Goal: Task Accomplishment & Management: Manage account settings

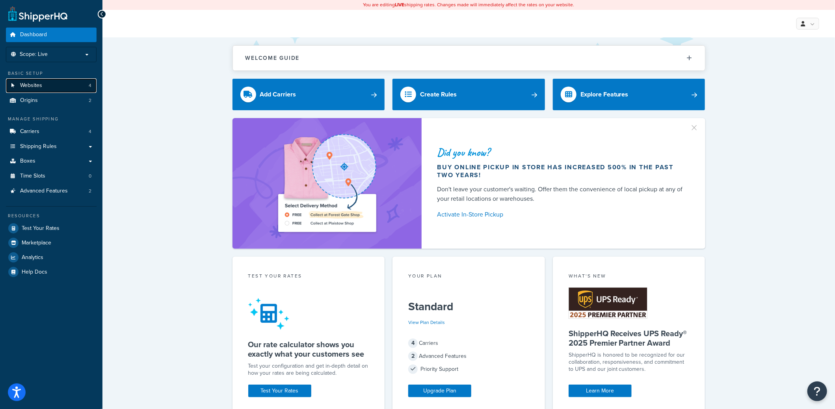
click at [76, 87] on link "Websites 4" at bounding box center [51, 85] width 91 height 15
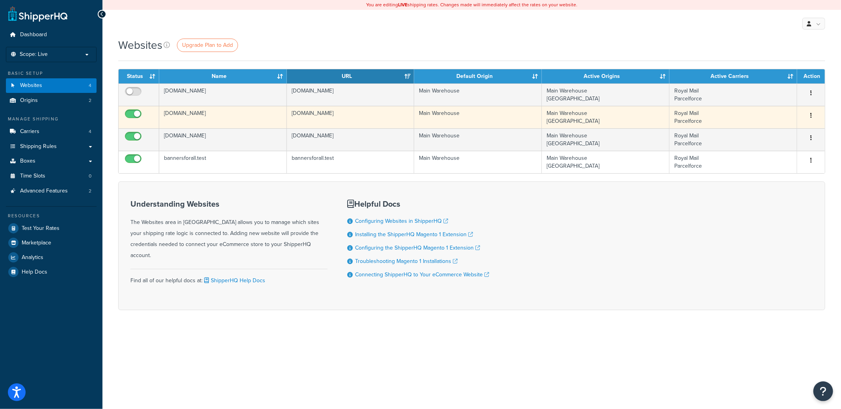
click at [195, 115] on td "[DOMAIN_NAME]" at bounding box center [223, 117] width 128 height 22
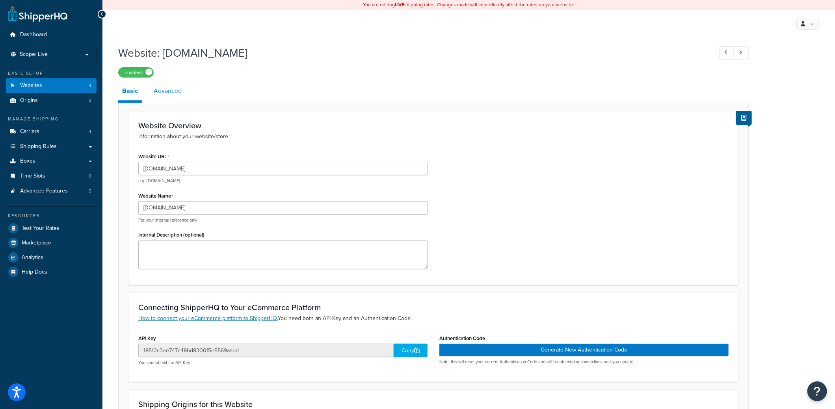
click at [168, 93] on link "Advanced" at bounding box center [168, 91] width 36 height 19
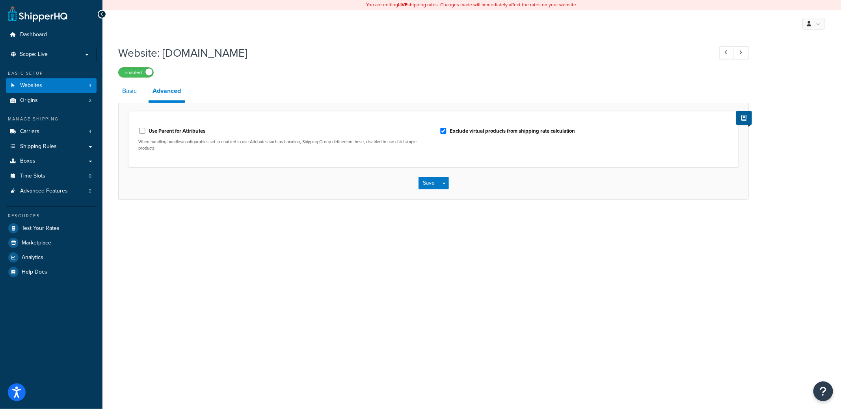
click at [129, 93] on link "Basic" at bounding box center [129, 91] width 22 height 19
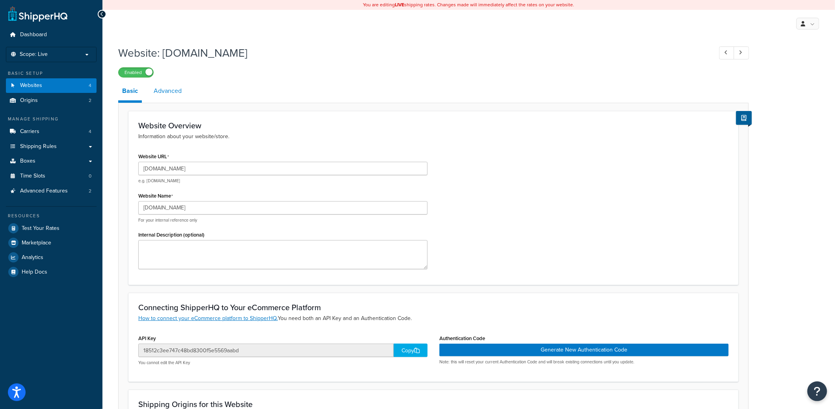
click at [168, 91] on link "Advanced" at bounding box center [168, 91] width 36 height 19
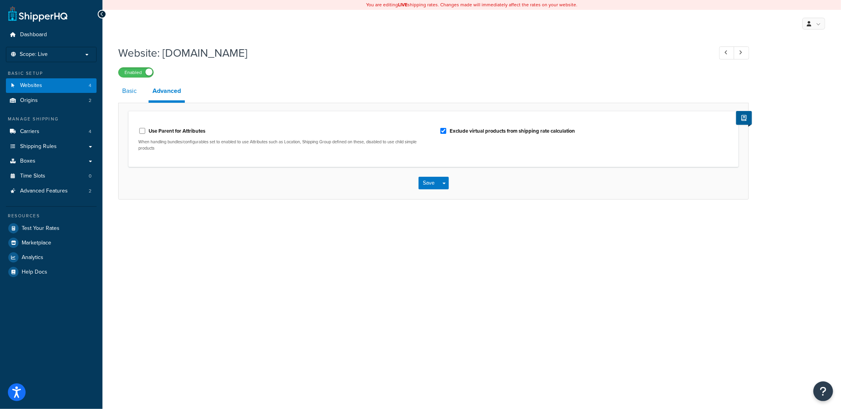
click at [127, 91] on link "Basic" at bounding box center [129, 91] width 22 height 19
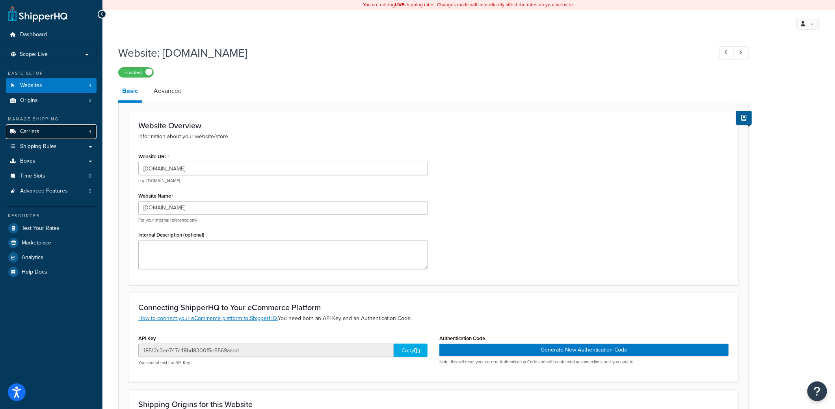
click at [48, 137] on link "Carriers 4" at bounding box center [51, 132] width 91 height 15
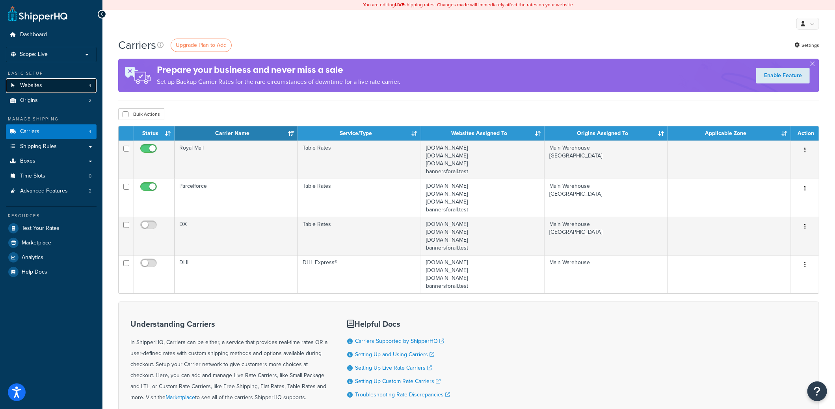
click at [41, 88] on span "Websites" at bounding box center [31, 85] width 22 height 7
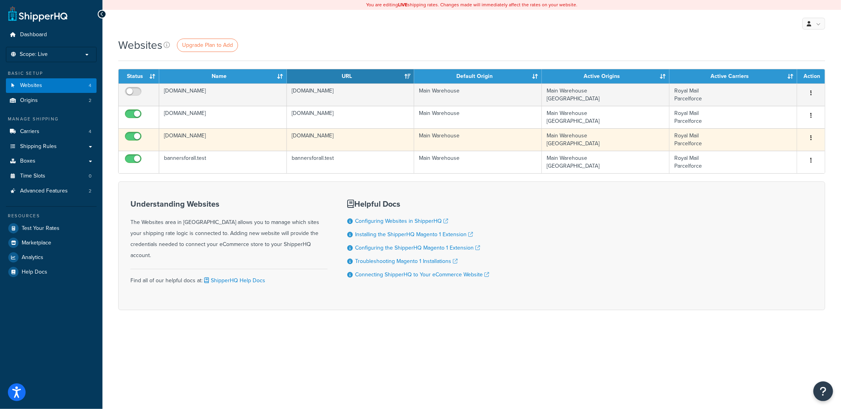
click at [189, 134] on td "[DOMAIN_NAME]" at bounding box center [223, 139] width 128 height 22
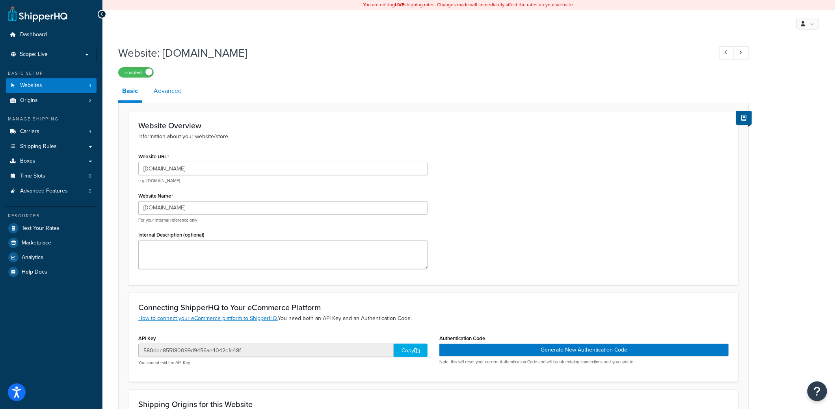
click at [174, 97] on link "Advanced" at bounding box center [168, 91] width 36 height 19
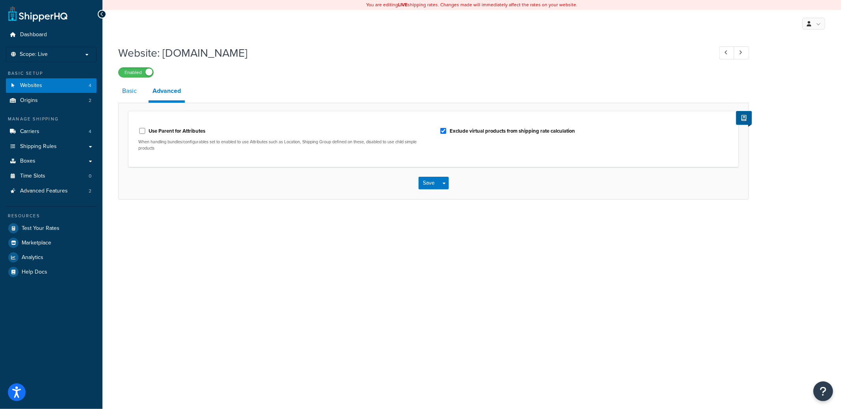
click at [133, 91] on link "Basic" at bounding box center [129, 91] width 22 height 19
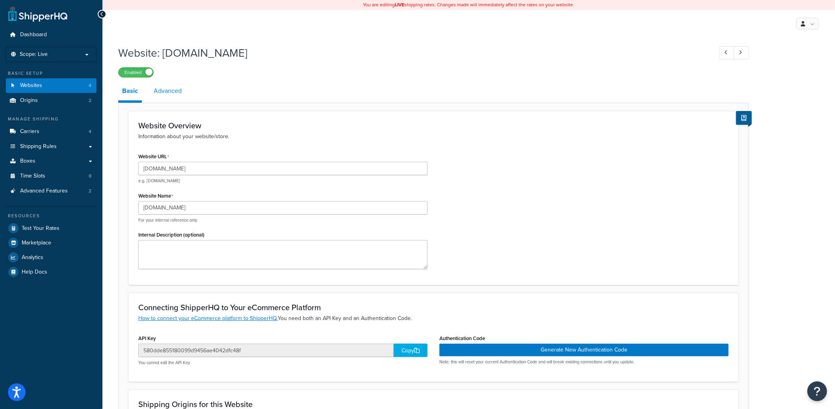
click at [150, 91] on link "Advanced" at bounding box center [168, 91] width 36 height 19
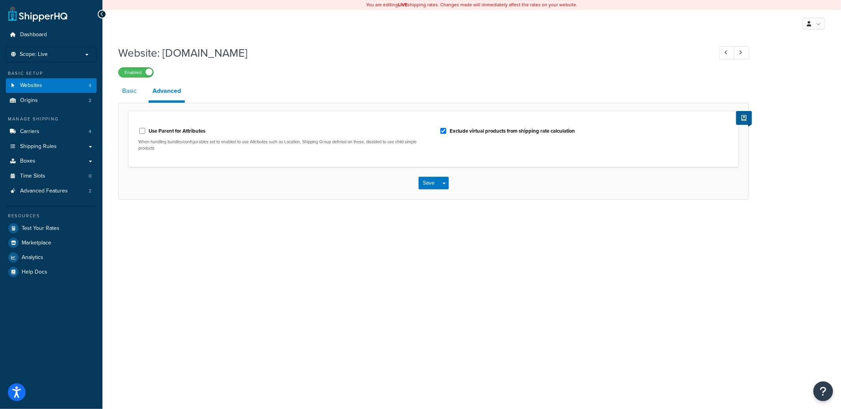
click at [137, 91] on link "Basic" at bounding box center [129, 91] width 22 height 19
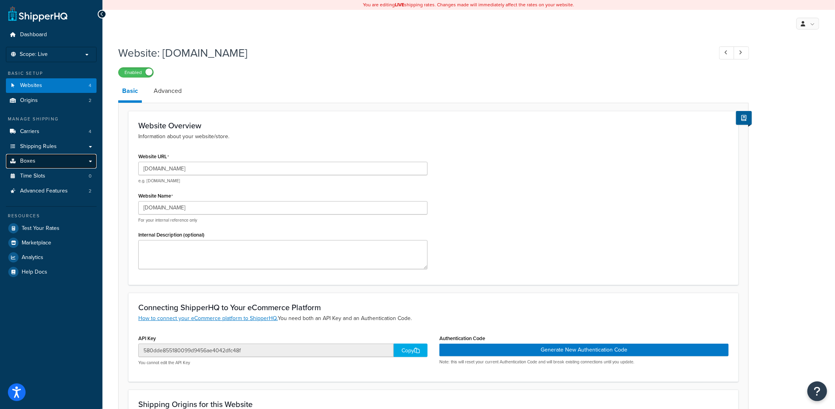
click at [49, 162] on link "Boxes" at bounding box center [51, 161] width 91 height 15
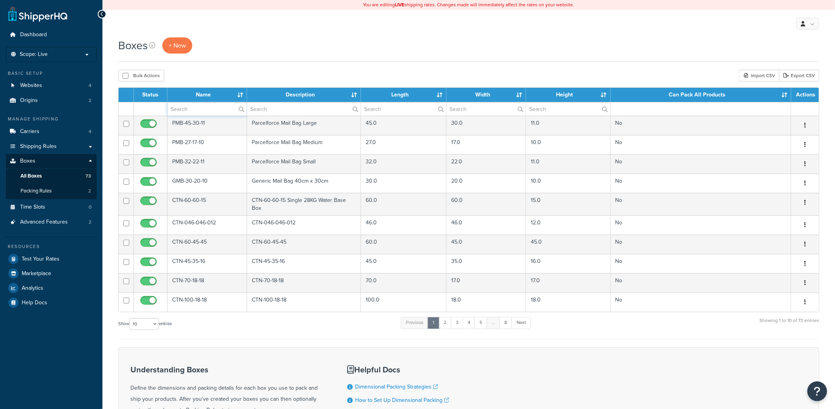
click at [196, 110] on input "text" at bounding box center [206, 108] width 79 height 13
paste input "CTN-45-35-16"
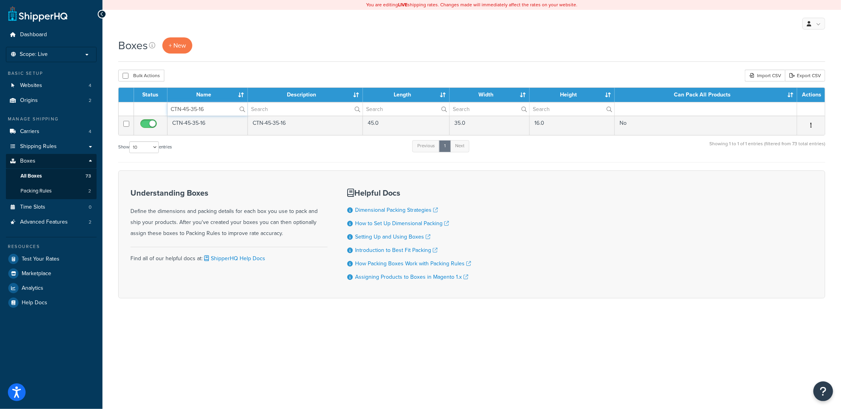
type input "CTN-45-35-16"
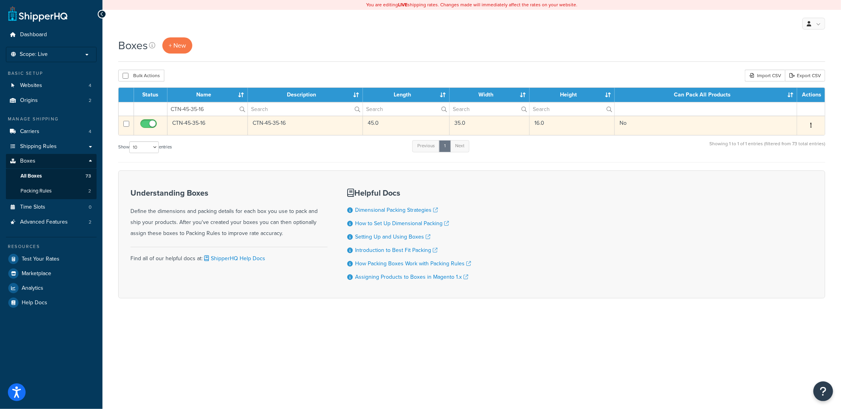
click at [194, 125] on td "CTN-45-35-16" at bounding box center [207, 125] width 80 height 19
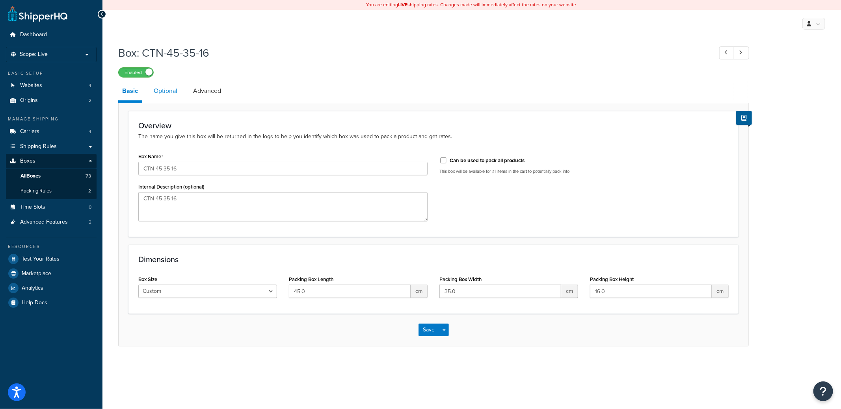
click at [173, 91] on link "Optional" at bounding box center [166, 91] width 32 height 19
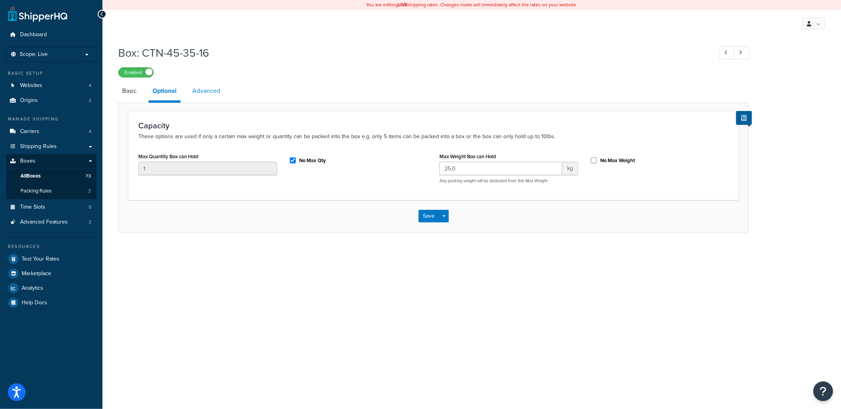
click at [192, 91] on link "Advanced" at bounding box center [206, 91] width 36 height 19
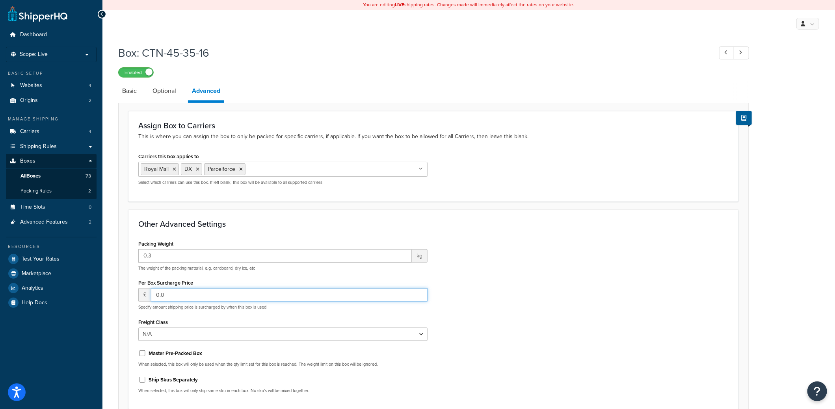
drag, startPoint x: 175, startPoint y: 292, endPoint x: 149, endPoint y: 292, distance: 26.4
click at [149, 292] on div "£ 0.0" at bounding box center [282, 294] width 289 height 13
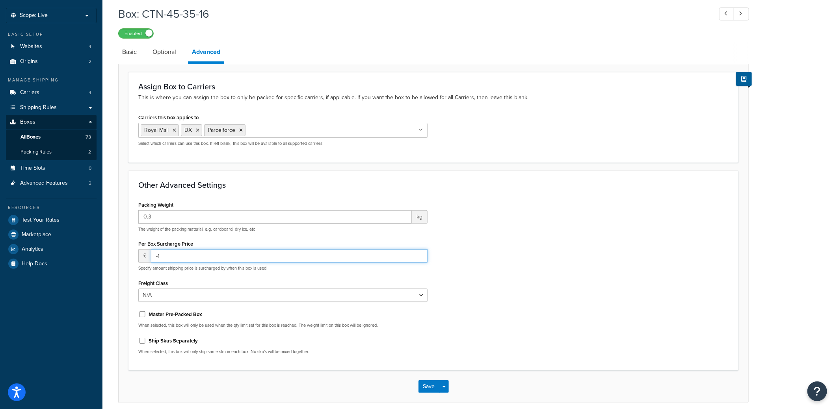
drag, startPoint x: 167, startPoint y: 257, endPoint x: 145, endPoint y: 257, distance: 21.7
click at [145, 257] on div "£ -1" at bounding box center [282, 255] width 289 height 13
type input "0.5"
click at [428, 387] on button "Save" at bounding box center [429, 387] width 21 height 13
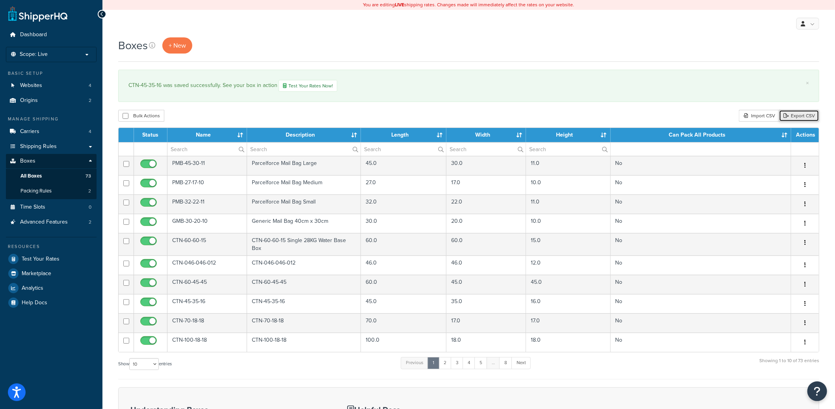
click at [809, 115] on link "Export CSV" at bounding box center [799, 116] width 40 height 12
click at [182, 150] on input "text" at bounding box center [206, 149] width 79 height 13
paste input "CTN-16-11-02"
type input "CTN-16-11-02"
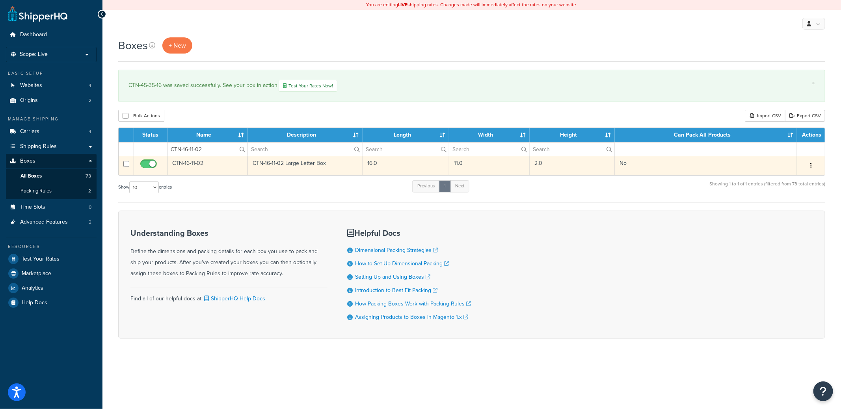
click at [415, 158] on td "16.0" at bounding box center [406, 165] width 87 height 19
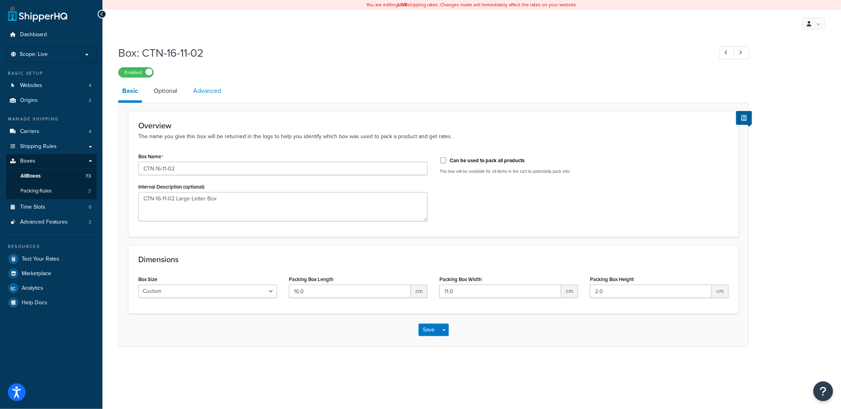
click at [207, 95] on link "Advanced" at bounding box center [207, 91] width 36 height 19
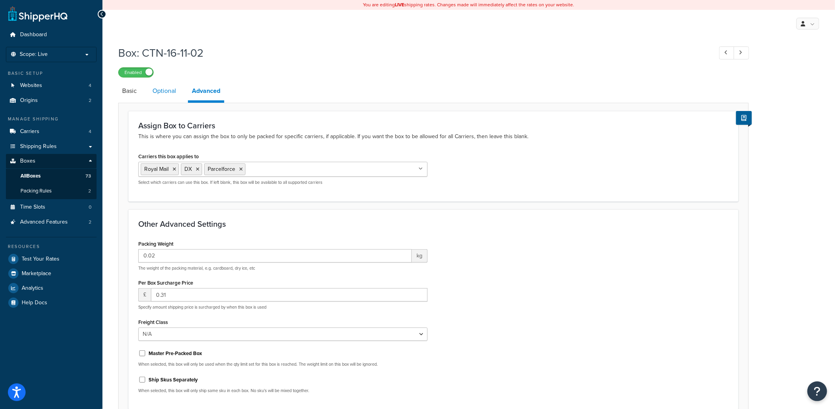
click at [167, 91] on link "Optional" at bounding box center [165, 91] width 32 height 19
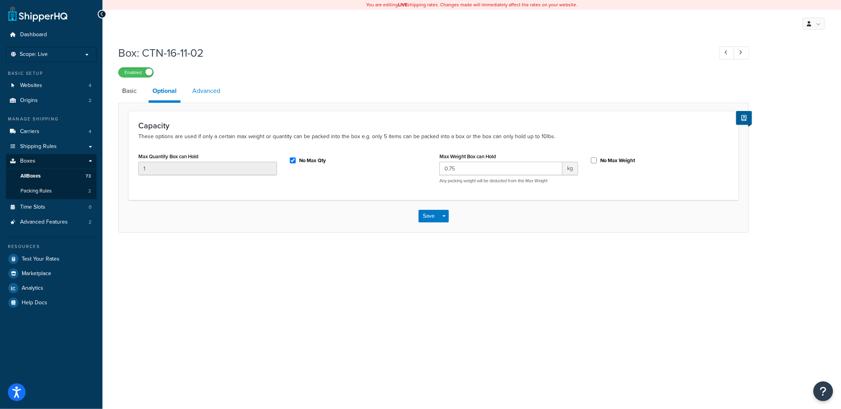
click at [201, 91] on link "Advanced" at bounding box center [206, 91] width 36 height 19
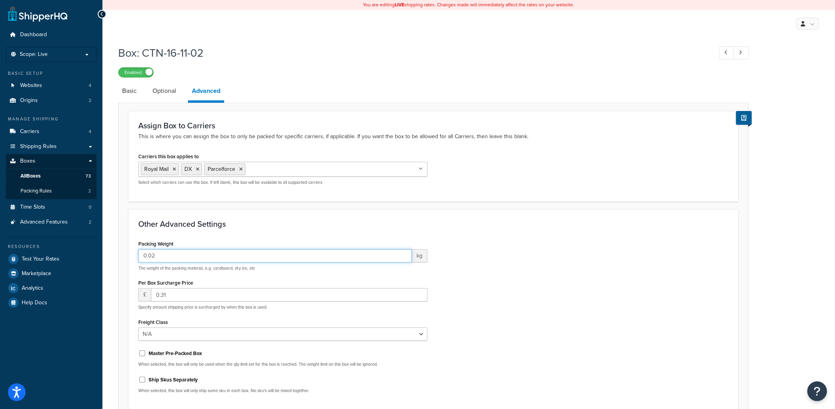
click at [130, 257] on div "Other Advanced Settings Packing Weight 0.02 kg The weight of the packing materi…" at bounding box center [433, 310] width 610 height 201
type input "0"
click at [512, 320] on div "Packing Weight 0 kg The weight of the packing material, e.g. cardboard, dry ice…" at bounding box center [433, 319] width 602 height 162
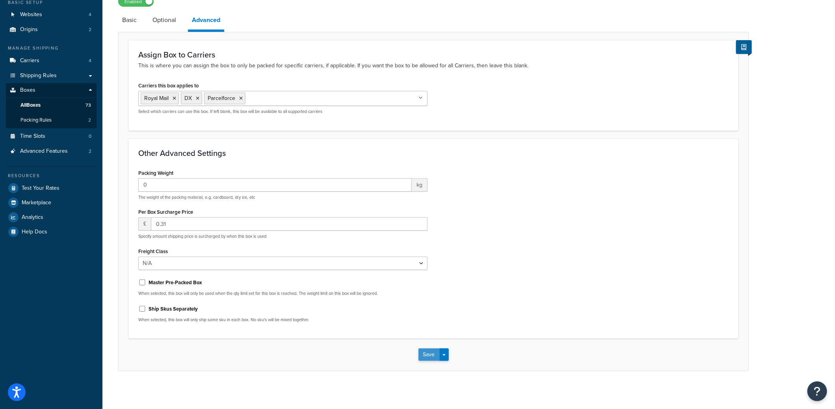
click at [429, 352] on button "Save" at bounding box center [429, 355] width 21 height 13
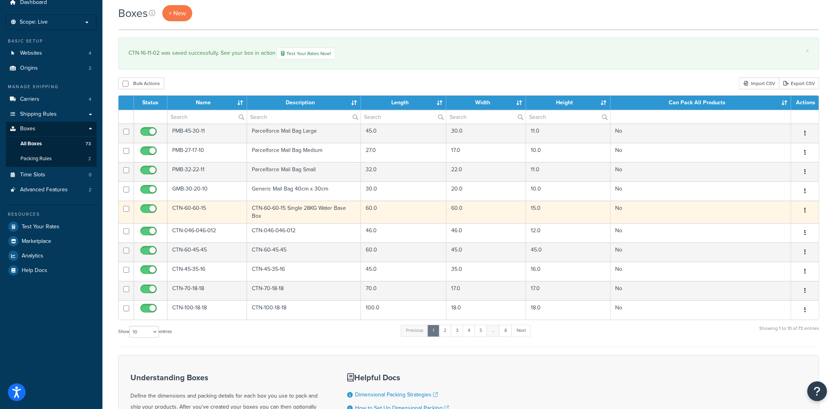
scroll to position [32, 0]
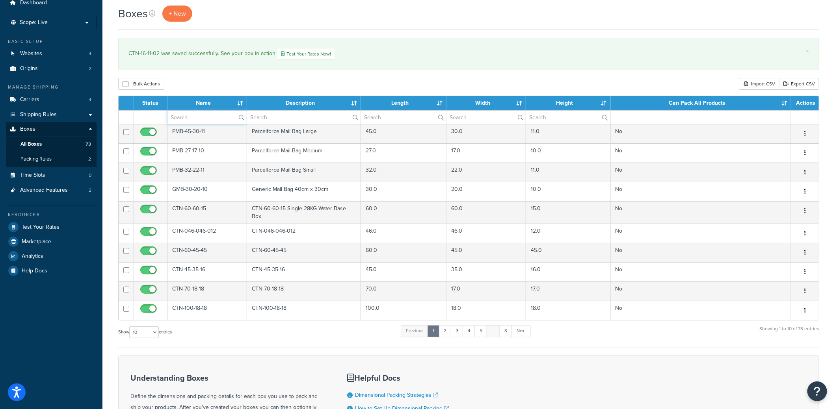
click at [206, 119] on input "text" at bounding box center [206, 117] width 79 height 13
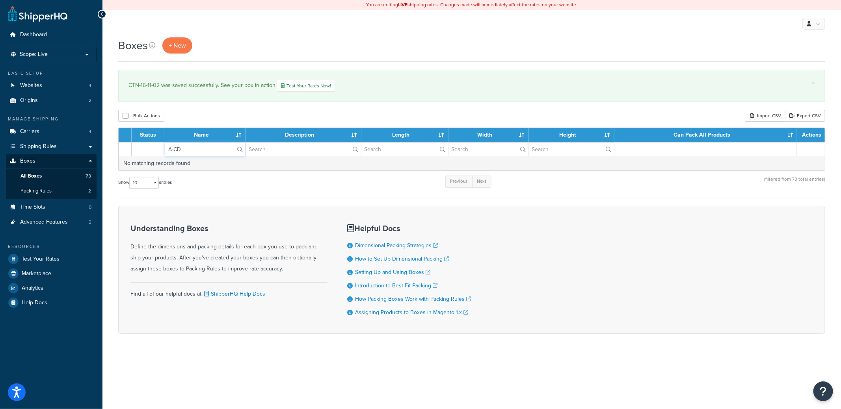
drag, startPoint x: 163, startPoint y: 149, endPoint x: 147, endPoint y: 150, distance: 15.8
click at [147, 150] on tr "A-CD" at bounding box center [472, 149] width 706 height 14
type input "A"
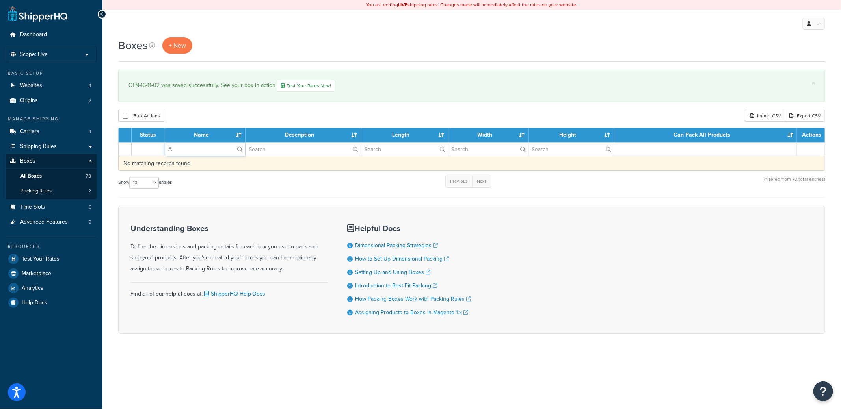
click at [231, 165] on td "No matching records found" at bounding box center [472, 163] width 706 height 15
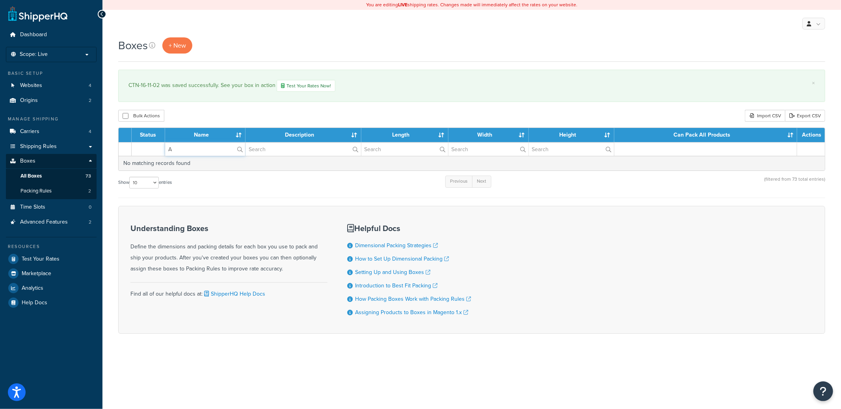
click at [201, 151] on input "A" at bounding box center [205, 149] width 80 height 13
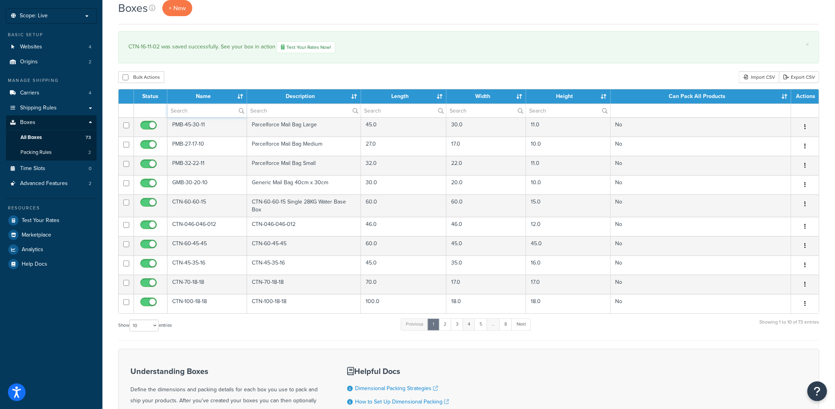
scroll to position [39, 0]
click at [145, 320] on select "10 15 25 50 100 1000" at bounding box center [144, 326] width 30 height 12
select select "1000"
click at [130, 320] on select "10 15 25 50 100 1000" at bounding box center [144, 326] width 30 height 12
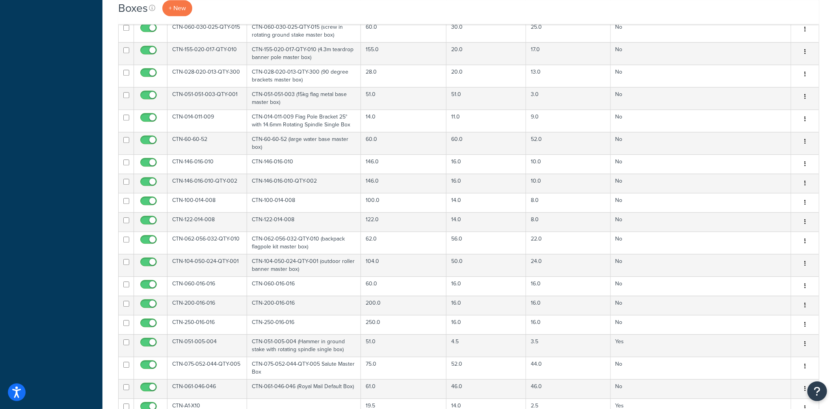
scroll to position [1447, 0]
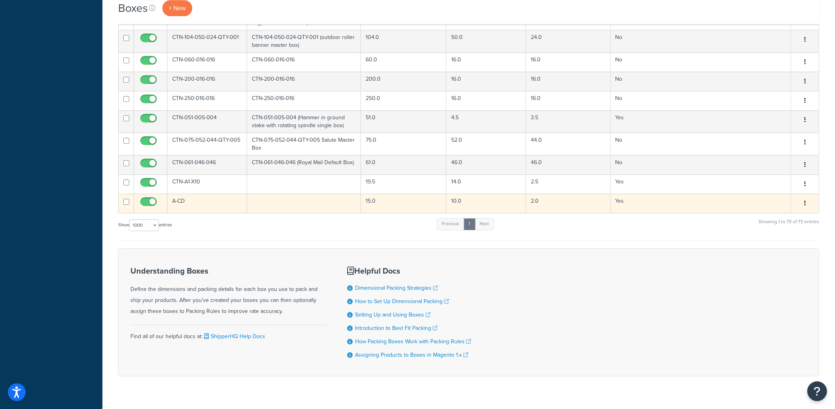
click at [188, 194] on td "A-CD" at bounding box center [207, 203] width 80 height 19
click at [186, 194] on td "A-CD" at bounding box center [207, 203] width 80 height 19
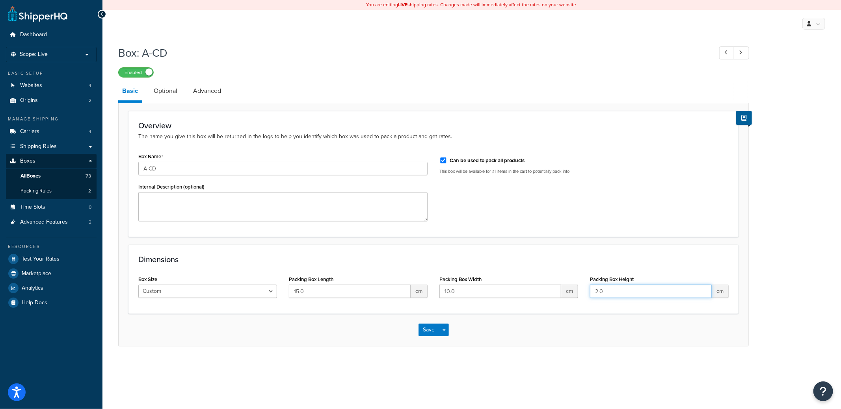
drag, startPoint x: 588, startPoint y: 290, endPoint x: 553, endPoint y: 287, distance: 35.6
click at [560, 289] on div "Box Size Custom USPS Small Flat Box USPS Medium Flat Box USPS Large Flat Box US…" at bounding box center [433, 289] width 602 height 30
click at [155, 92] on link "Optional" at bounding box center [166, 91] width 32 height 19
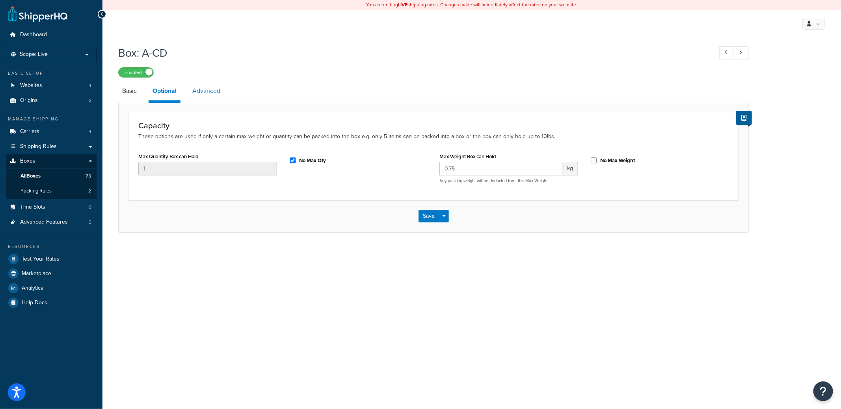
click at [213, 95] on link "Advanced" at bounding box center [206, 91] width 36 height 19
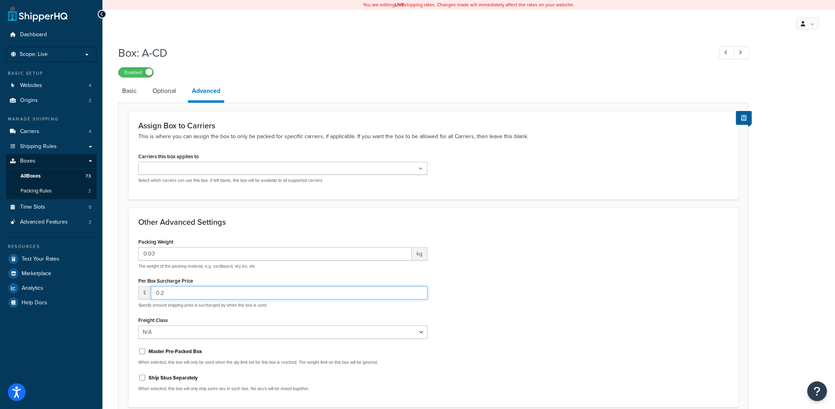
drag, startPoint x: 175, startPoint y: 298, endPoint x: 139, endPoint y: 298, distance: 35.9
click at [139, 298] on div "£ 0.2" at bounding box center [282, 293] width 289 height 13
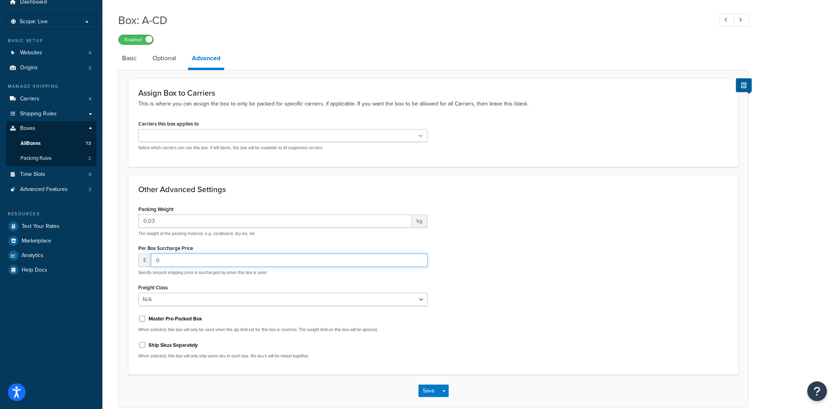
scroll to position [69, 0]
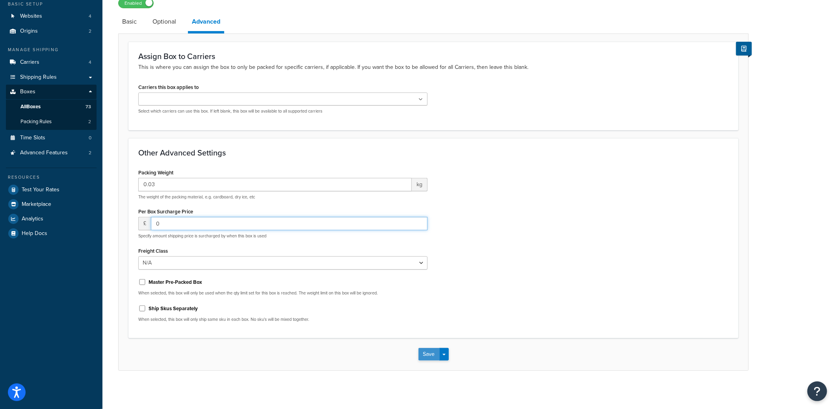
type input "0"
click at [419, 352] on button "Save" at bounding box center [429, 354] width 21 height 13
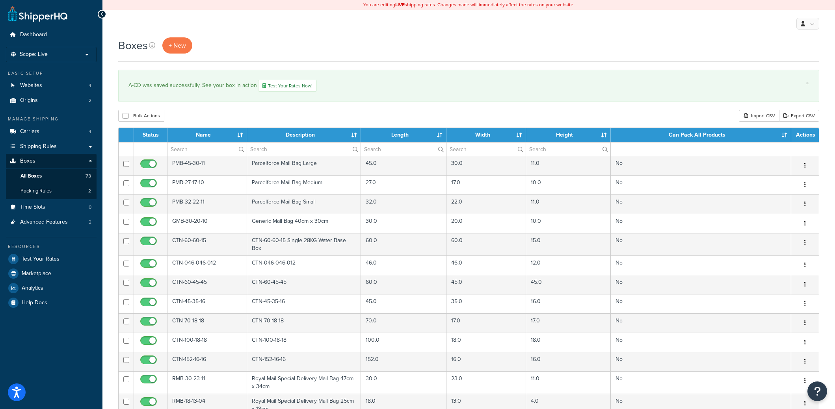
select select "1000"
